Goal: Navigation & Orientation: Find specific page/section

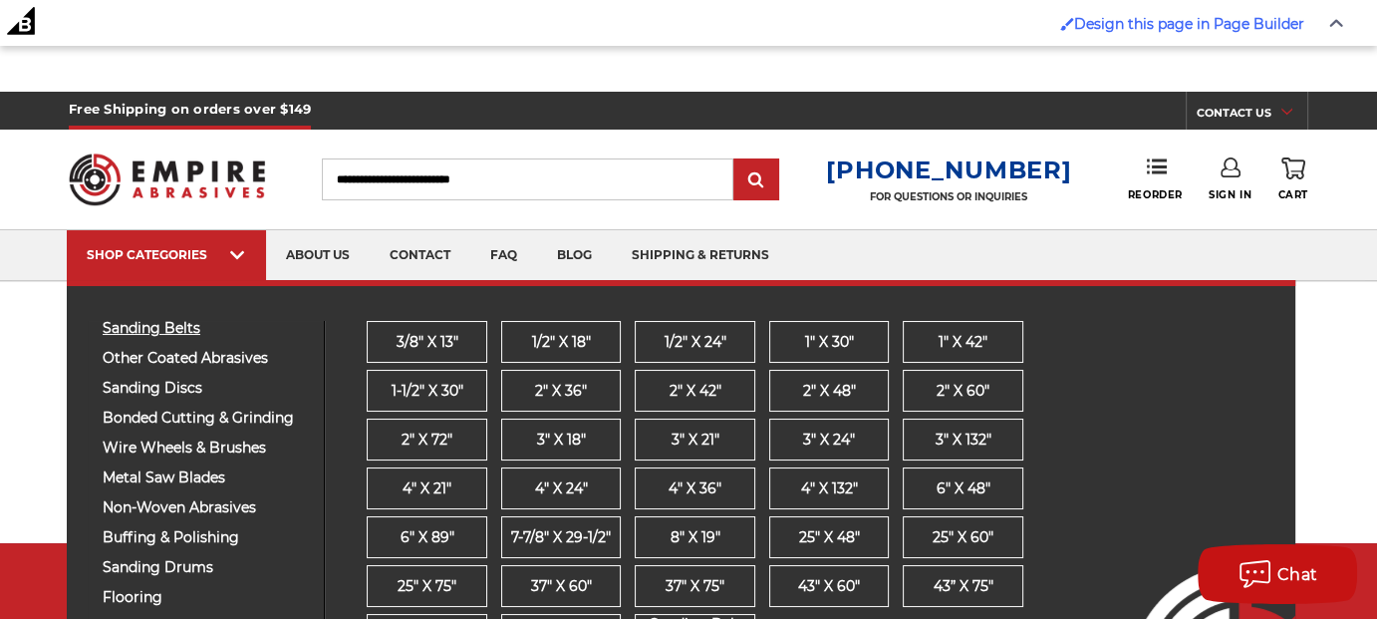
click at [148, 325] on span "sanding belts" at bounding box center [206, 328] width 206 height 15
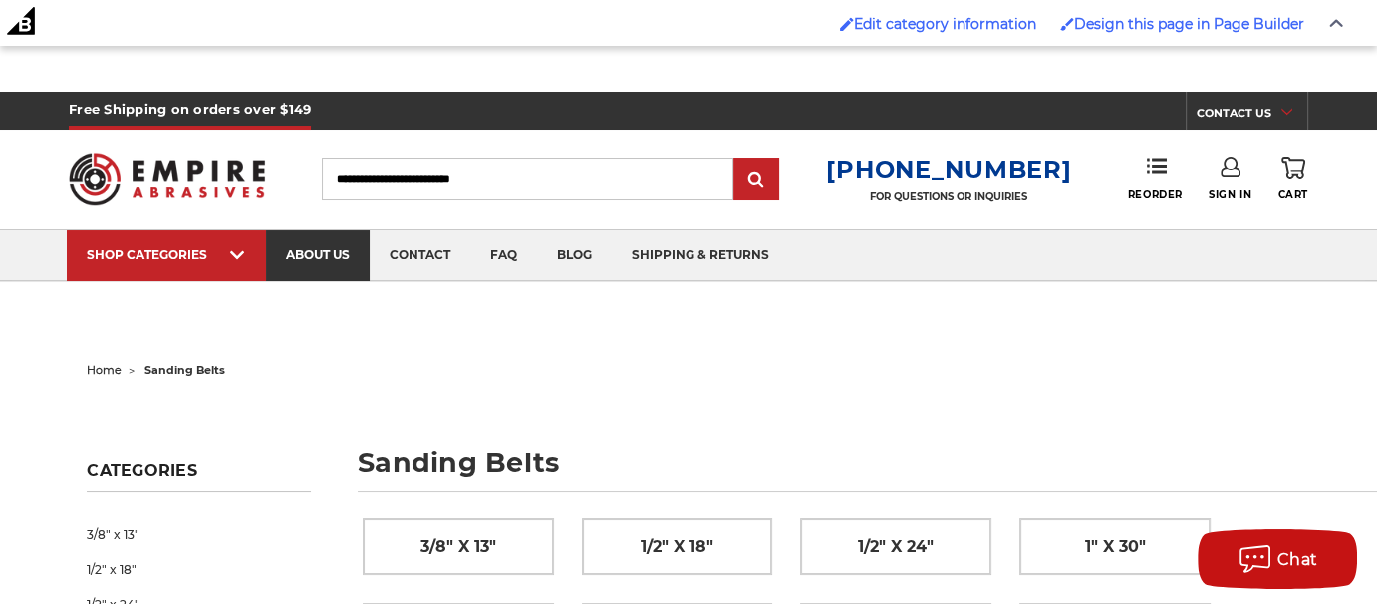
click at [335, 259] on link "about us" at bounding box center [318, 255] width 104 height 51
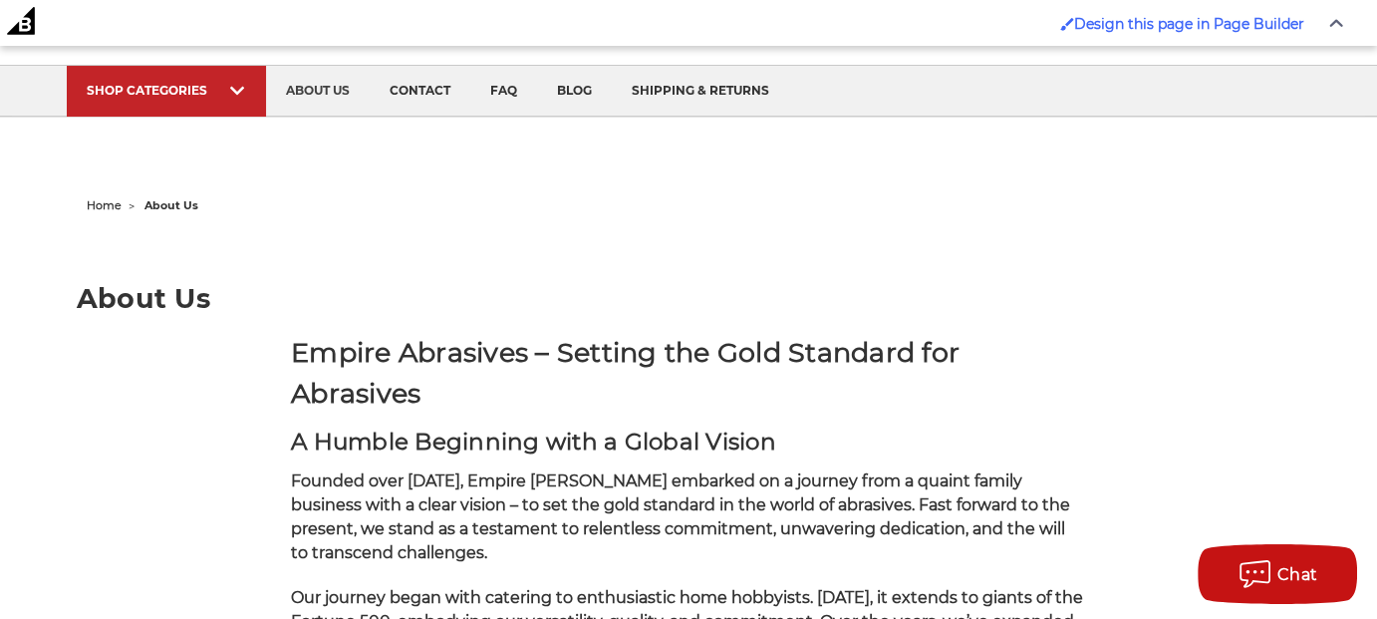
scroll to position [32, 0]
